Goal: Find specific page/section: Find specific page/section

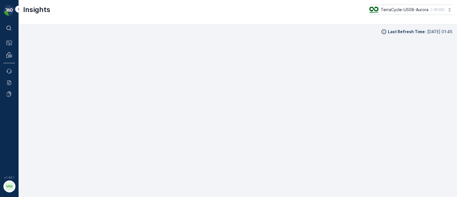
scroll to position [6, 0]
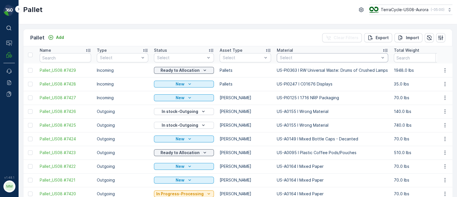
click at [288, 57] on div at bounding box center [329, 57] width 100 height 5
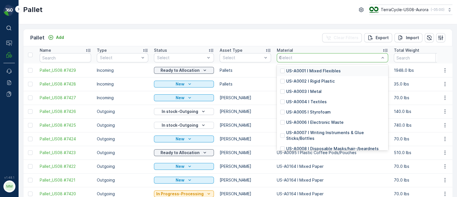
type input "098"
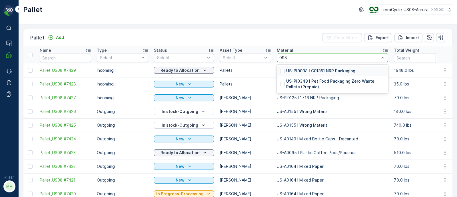
click at [309, 75] on div "US-PI0098 I C01351 NRP Packaging" at bounding box center [332, 71] width 111 height 10
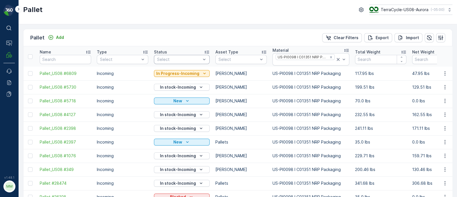
click at [178, 61] on div at bounding box center [178, 59] width 45 height 5
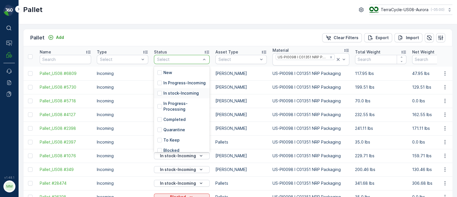
click at [178, 96] on p "In stock-Incoming" at bounding box center [180, 93] width 35 height 6
